Goal: Task Accomplishment & Management: Manage account settings

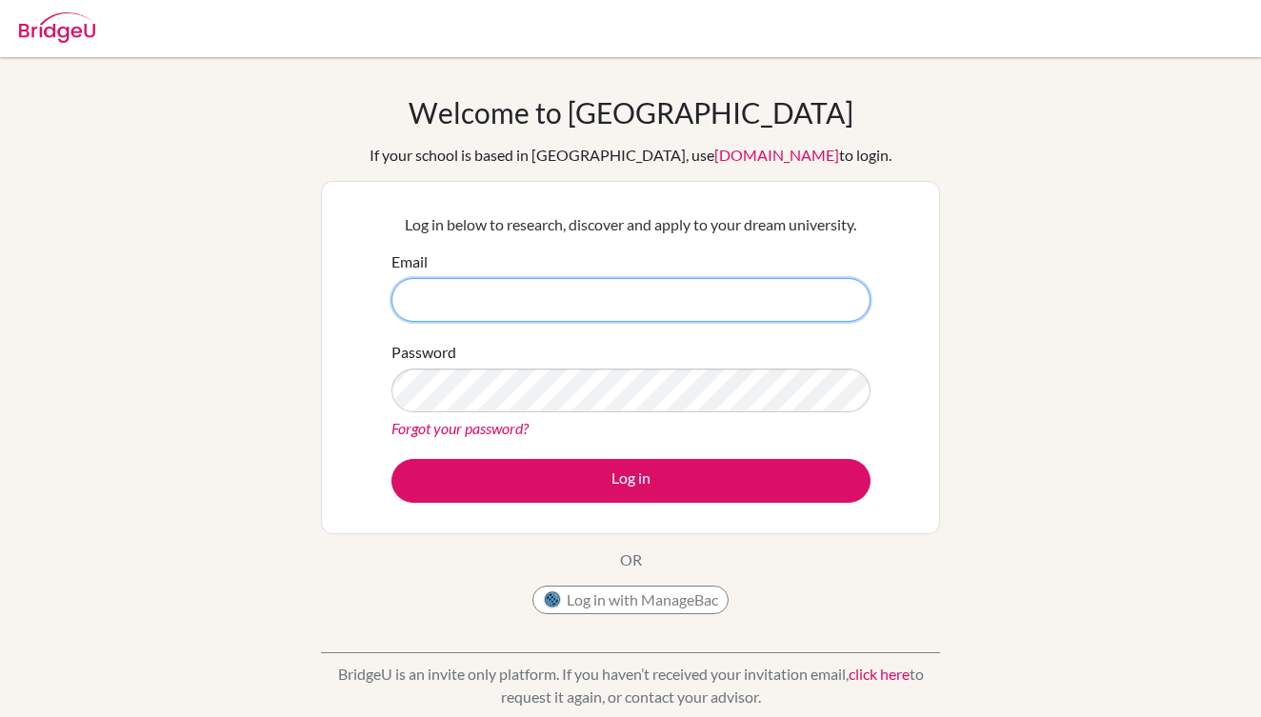
type input "[EMAIL_ADDRESS][DOMAIN_NAME]"
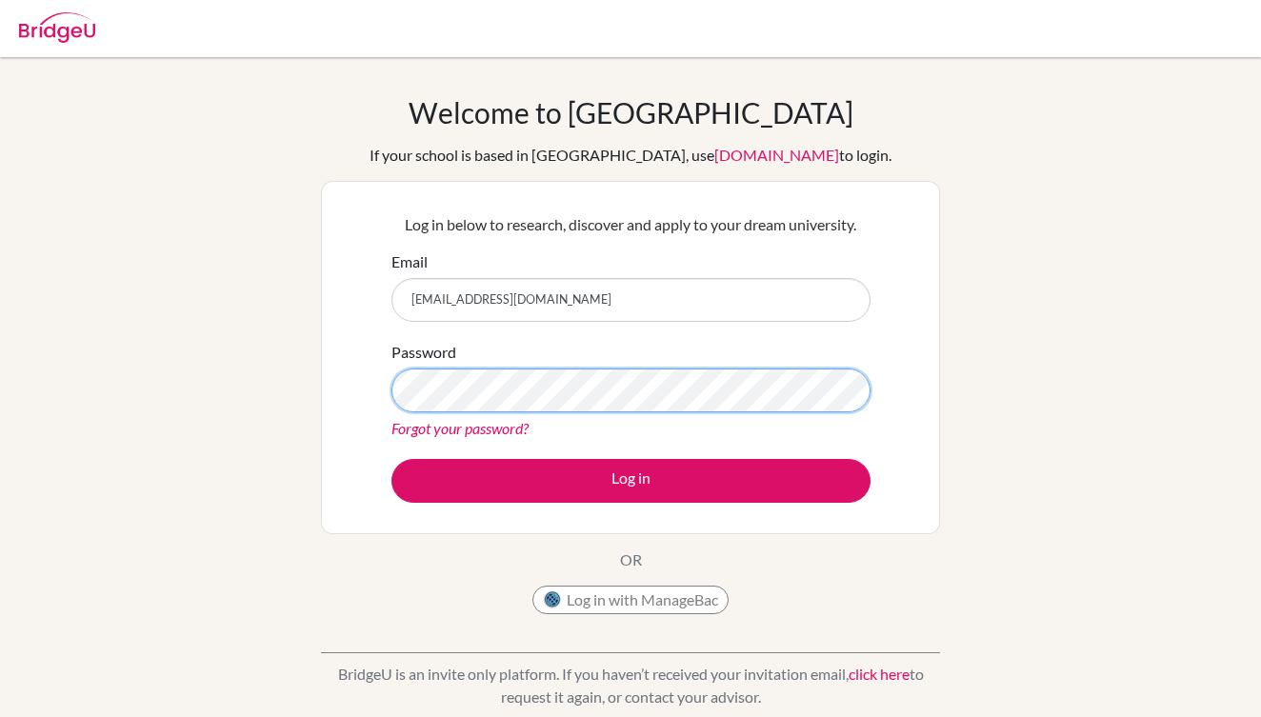
click at [631, 480] on button "Log in" at bounding box center [631, 481] width 479 height 44
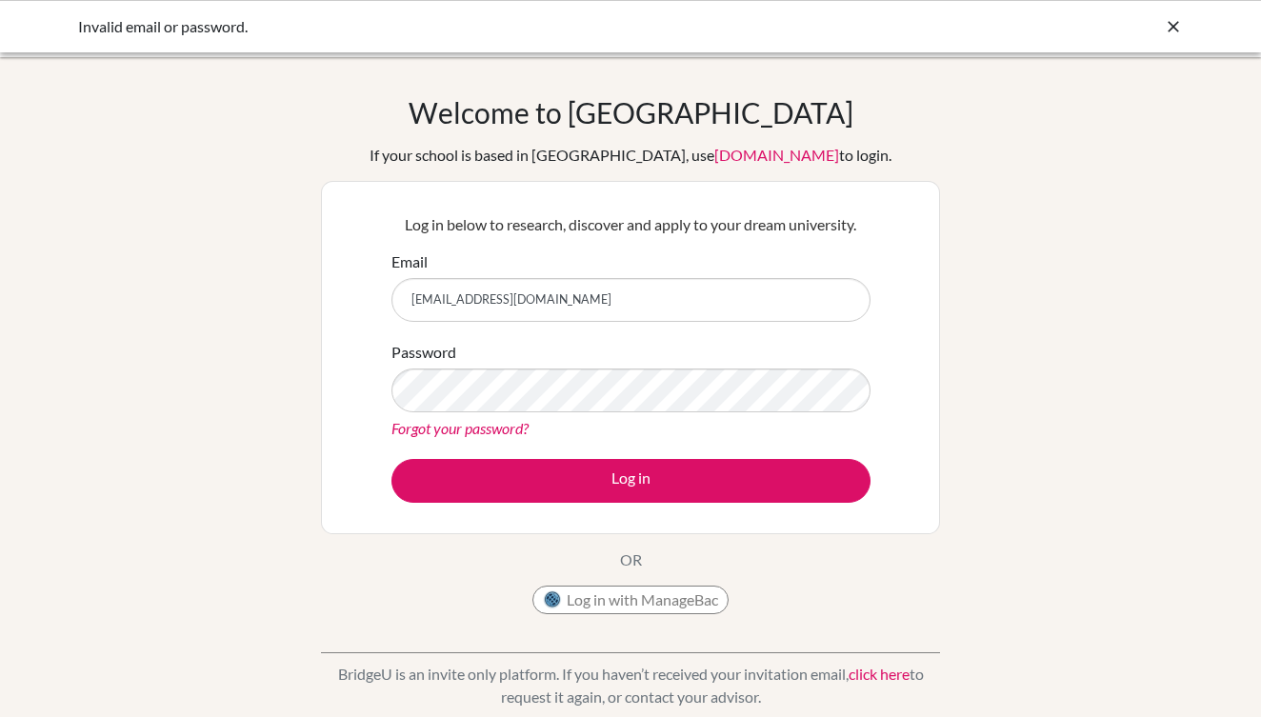
click at [631, 480] on button "Log in" at bounding box center [631, 481] width 479 height 44
click at [754, 363] on div "Password Forgot your password?" at bounding box center [631, 390] width 479 height 99
click at [734, 436] on div "Forgot your password?" at bounding box center [631, 428] width 479 height 23
click at [412, 432] on link "Forgot your password?" at bounding box center [460, 428] width 137 height 18
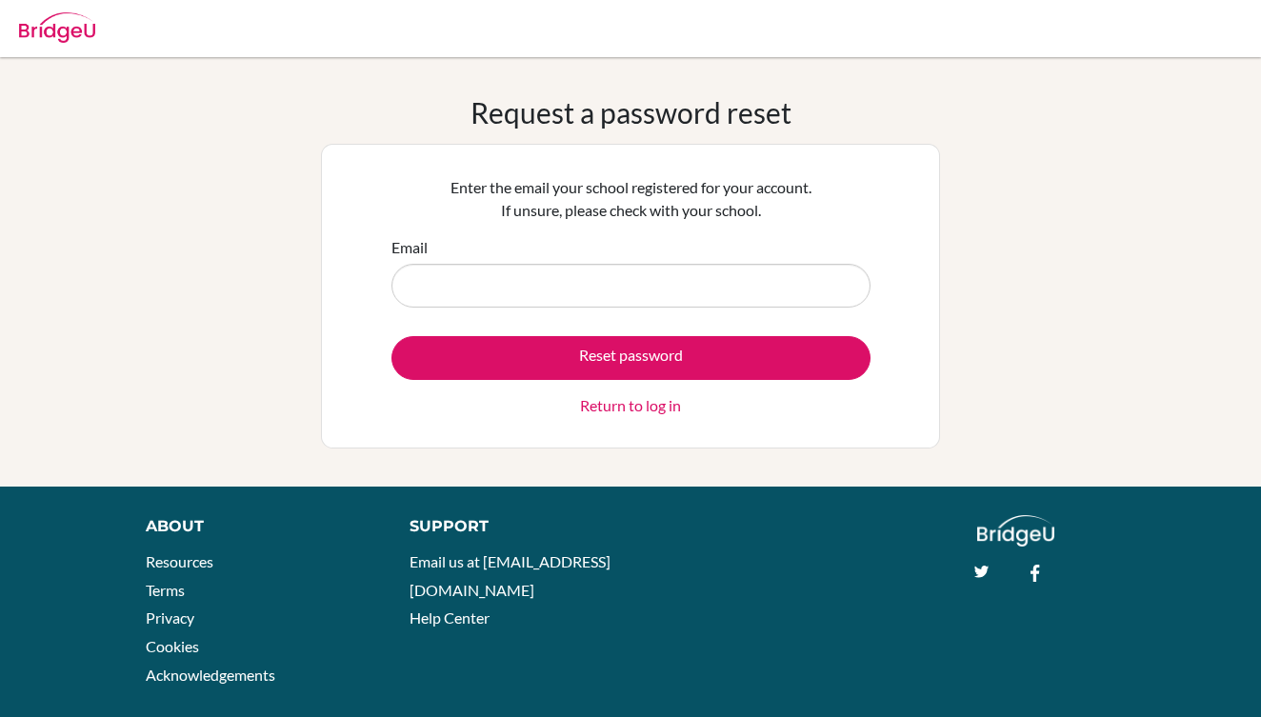
type input "1"
type input "[EMAIL_ADDRESS][DOMAIN_NAME]"
click at [640, 277] on input "[EMAIL_ADDRESS][DOMAIN_NAME]" at bounding box center [631, 286] width 479 height 44
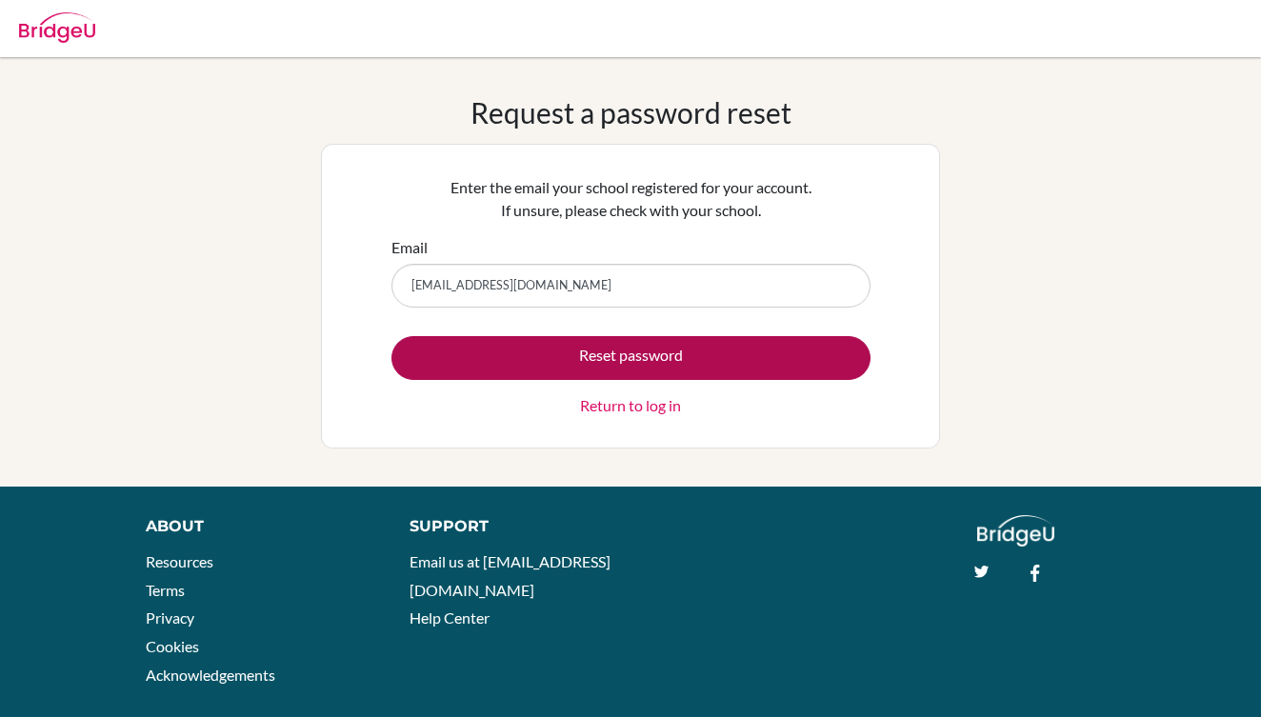
click at [634, 367] on button "Reset password" at bounding box center [631, 358] width 479 height 44
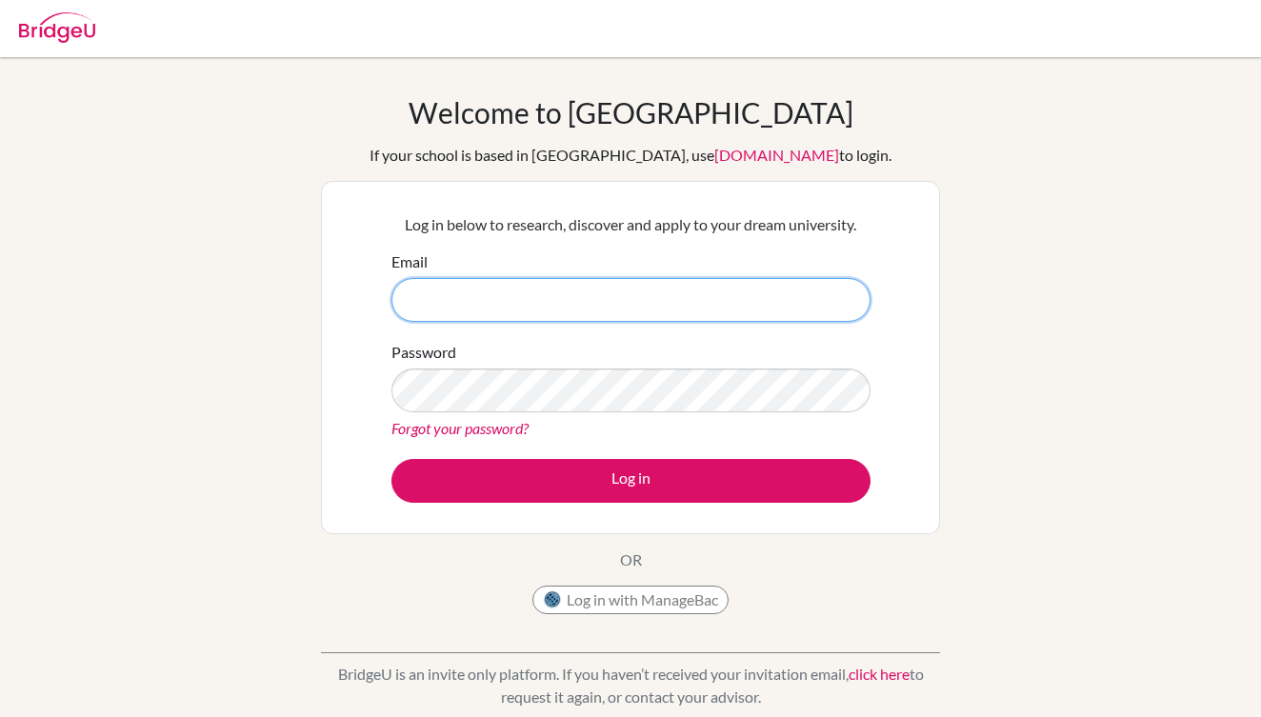
type input "[EMAIL_ADDRESS][DOMAIN_NAME]"
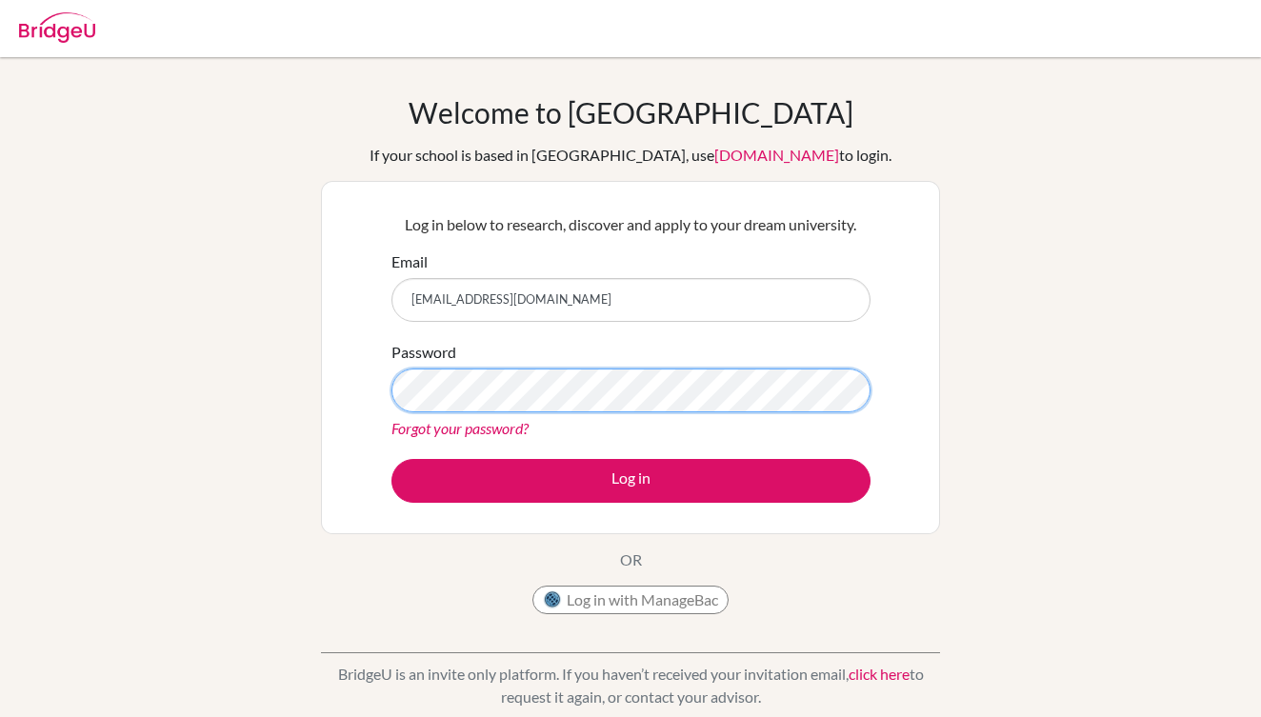
click at [631, 480] on button "Log in" at bounding box center [631, 481] width 479 height 44
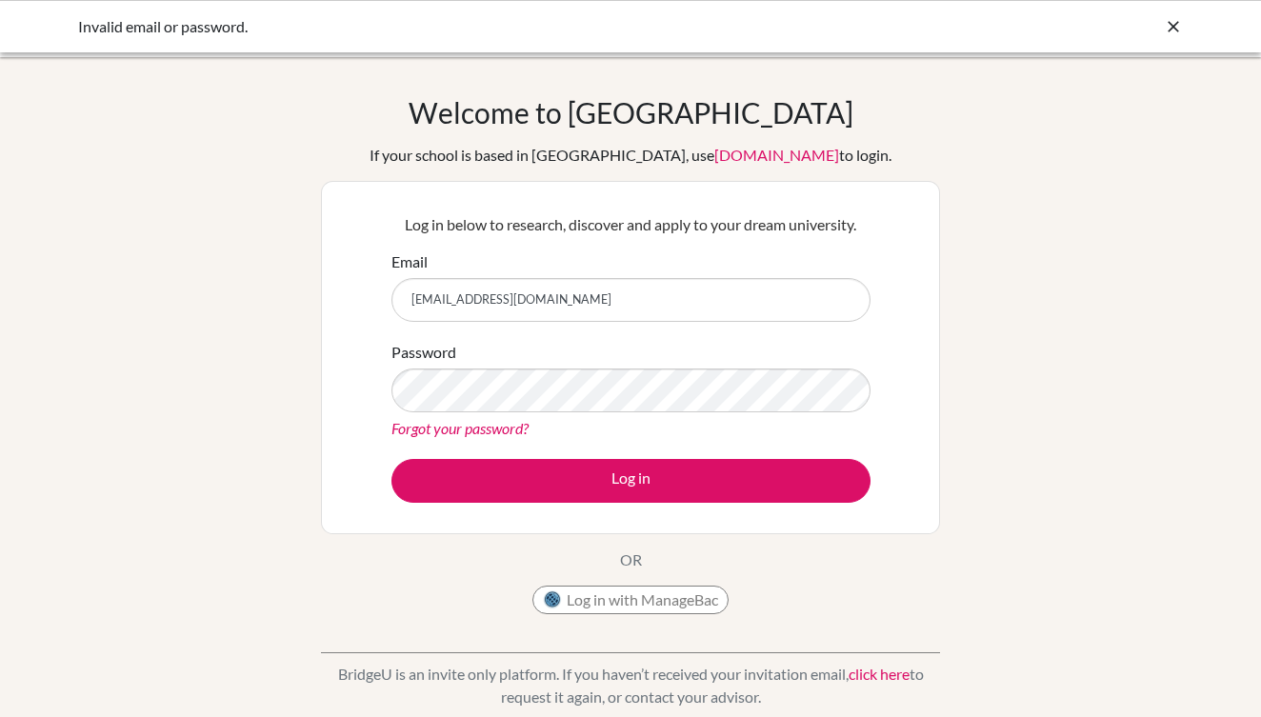
click at [958, 438] on div "Welcome to [GEOGRAPHIC_DATA] If your school is based in [GEOGRAPHIC_DATA], use …" at bounding box center [630, 406] width 1261 height 623
click at [907, 423] on div "Log in below to research, discover and apply to your dream university. Email [E…" at bounding box center [630, 357] width 619 height 353
click at [467, 428] on link "Forgot your password?" at bounding box center [460, 428] width 137 height 18
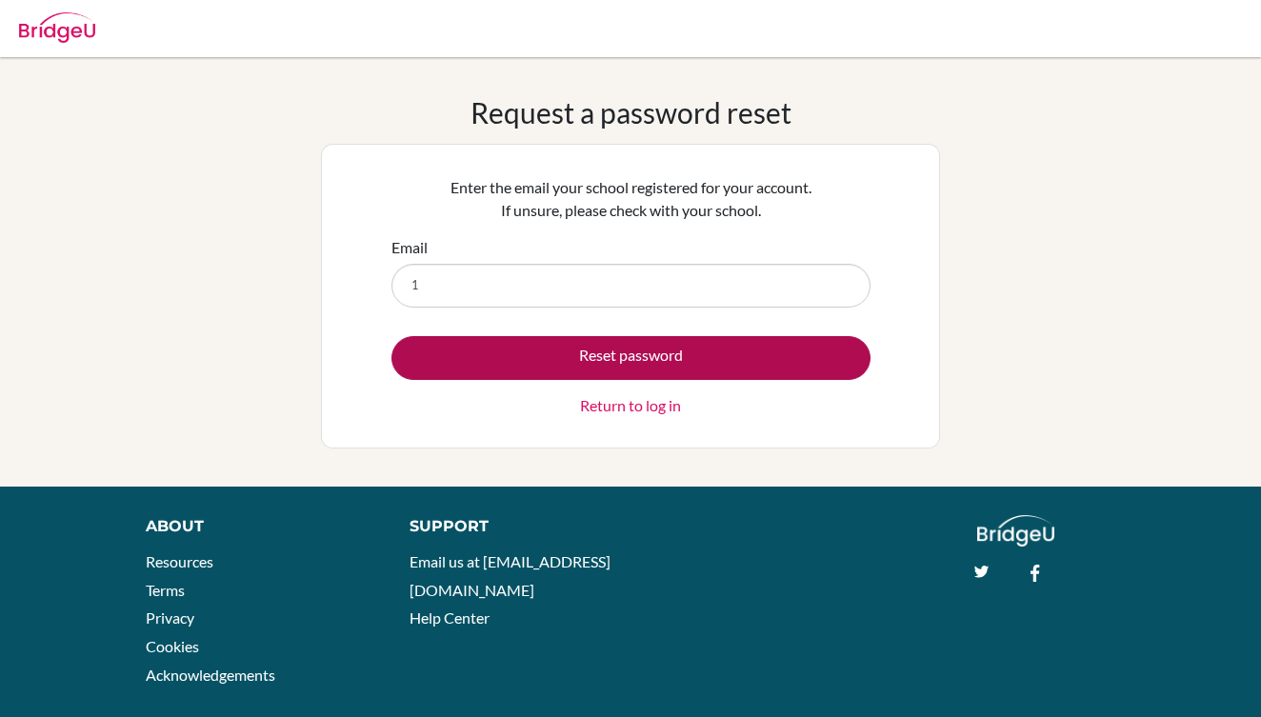
type input "14"
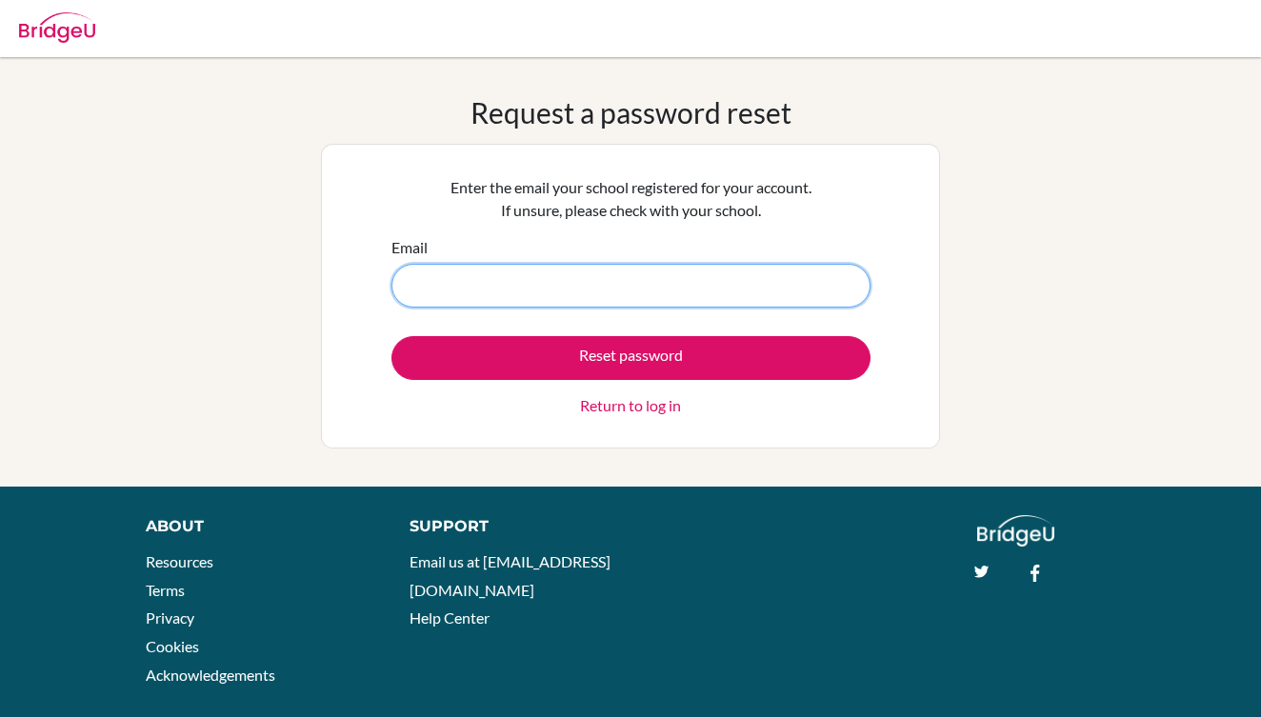
type input "[EMAIL_ADDRESS][DOMAIN_NAME]"
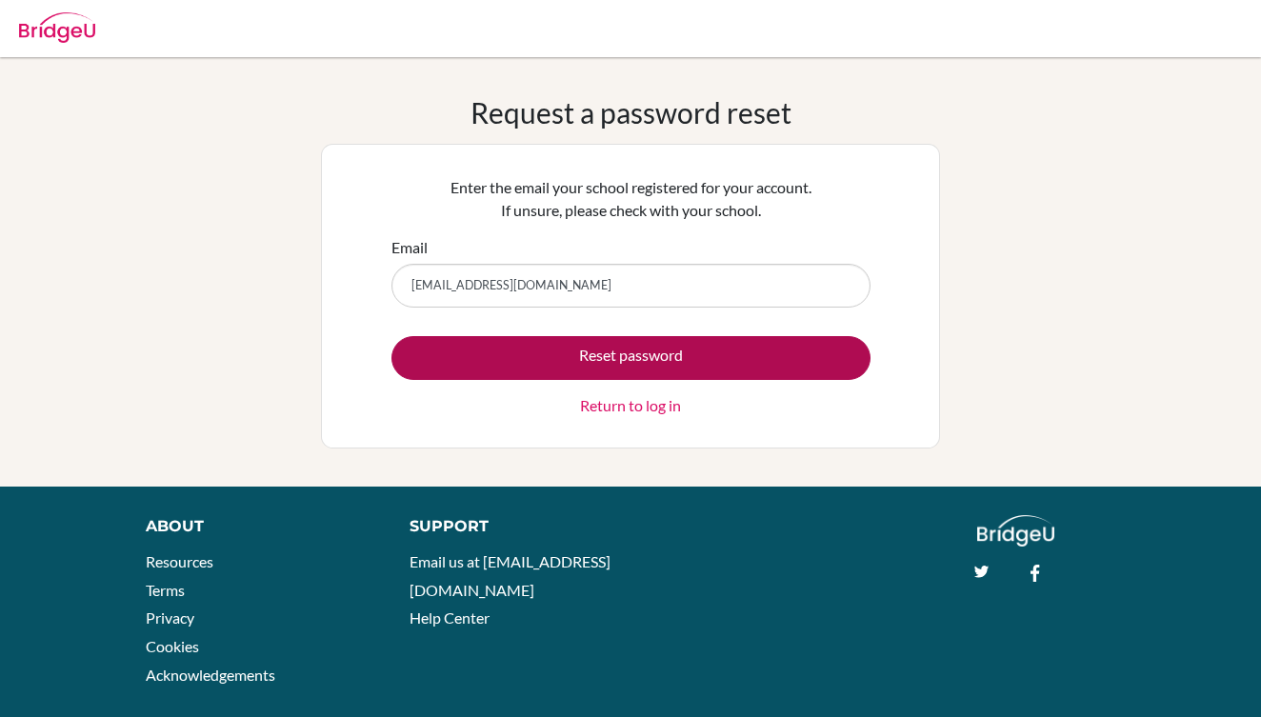
click at [636, 342] on button "Reset password" at bounding box center [631, 358] width 479 height 44
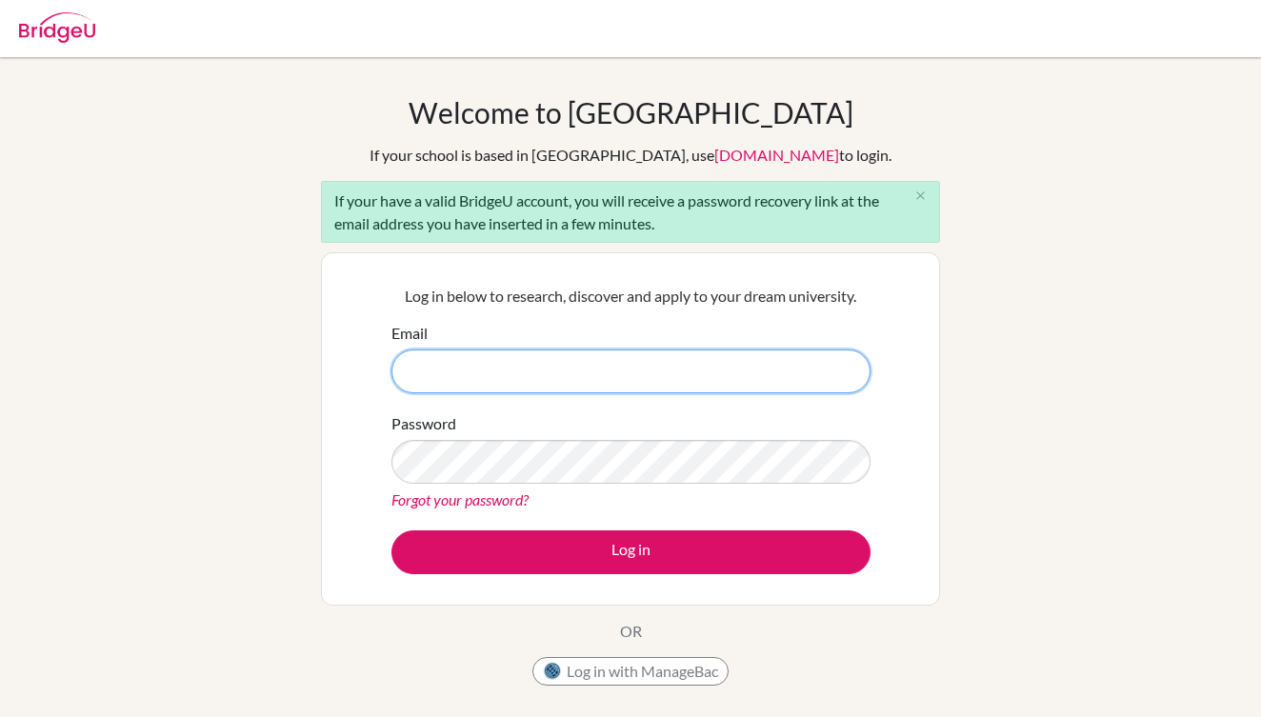
type input "[EMAIL_ADDRESS][DOMAIN_NAME]"
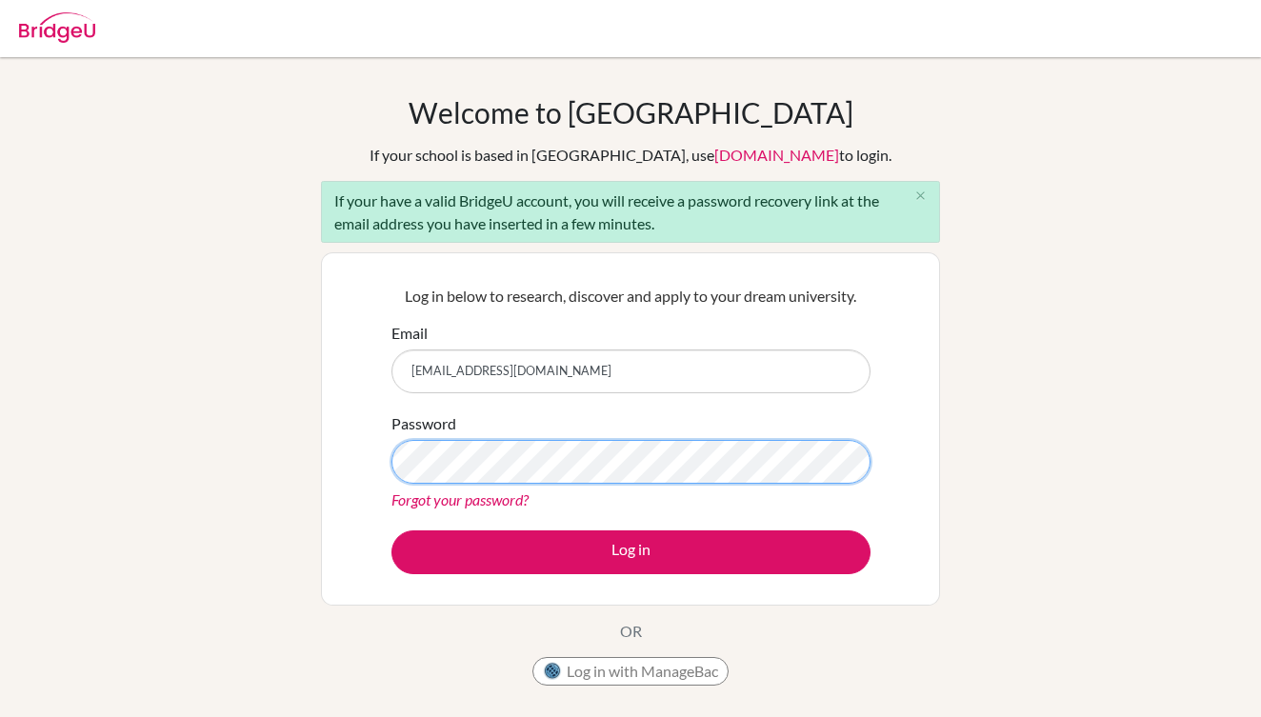
click at [288, 461] on div "Welcome to BridgeU If your school is based in China, use app.bridge-u.com.cn to…" at bounding box center [630, 442] width 1261 height 694
